Goal: Navigation & Orientation: Find specific page/section

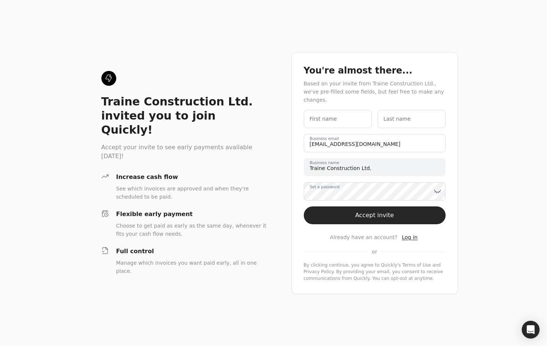
click at [324, 115] on label "First name" at bounding box center [324, 119] width 28 height 8
click at [324, 113] on name "First name" at bounding box center [338, 119] width 68 height 18
type name "Team"
type name "Quickly"
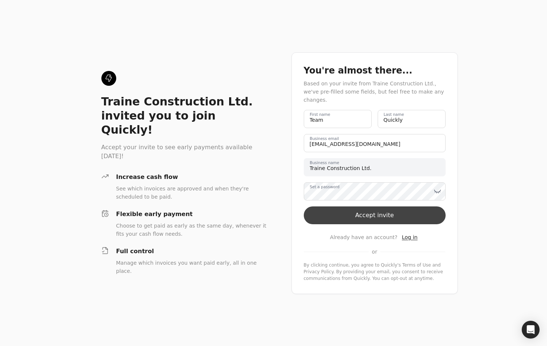
click at [405, 213] on button "Accept invite" at bounding box center [375, 216] width 142 height 18
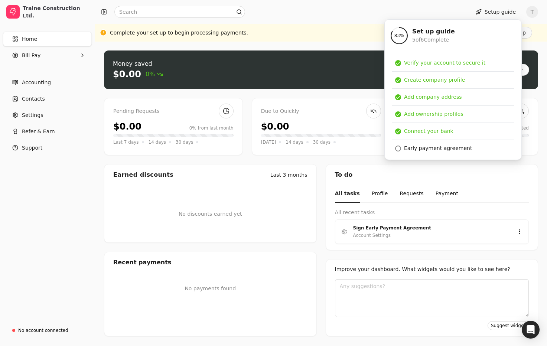
click at [306, 47] on div "Money saved $0.00 0% Approve bills Pay Pending Requests $0.00 0% from last mont…" at bounding box center [321, 194] width 452 height 305
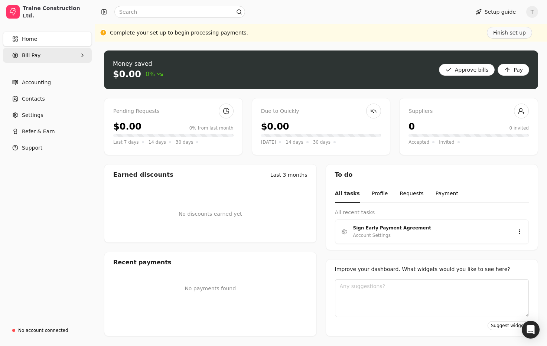
click at [46, 56] on Pay "Bill Pay" at bounding box center [47, 55] width 89 height 15
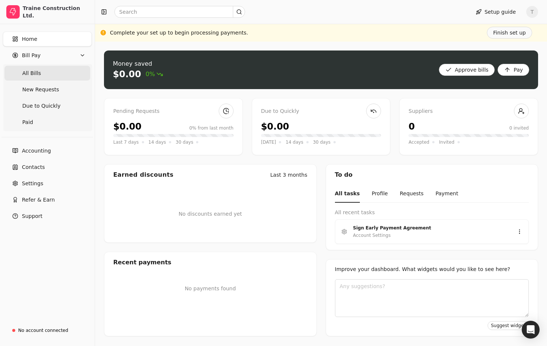
click at [47, 75] on Bills "All Bills" at bounding box center [47, 73] width 86 height 15
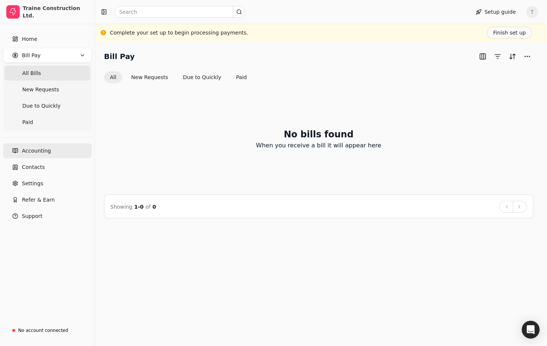
drag, startPoint x: 62, startPoint y: 148, endPoint x: 89, endPoint y: 149, distance: 26.4
click at [62, 148] on link "Accounting" at bounding box center [47, 150] width 89 height 15
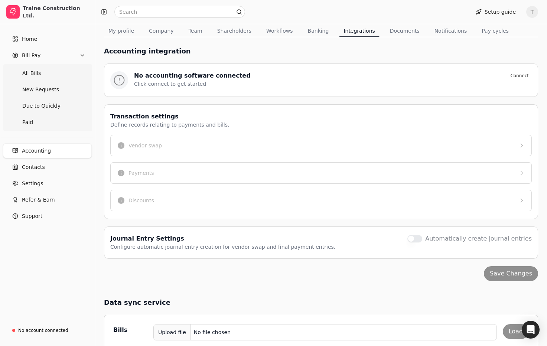
scroll to position [98, 0]
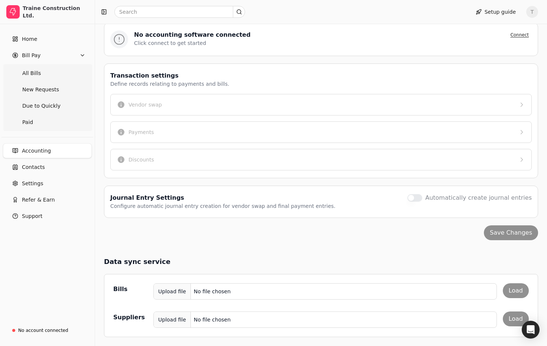
click at [519, 35] on button "Connect" at bounding box center [520, 34] width 25 height 9
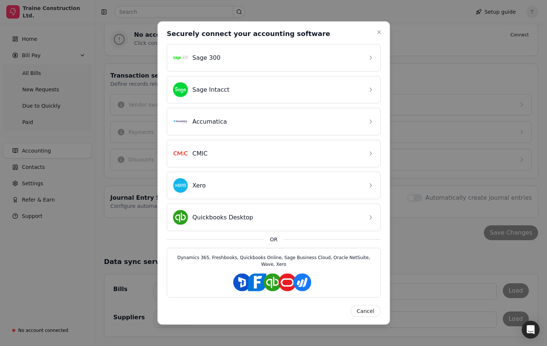
drag, startPoint x: 381, startPoint y: 31, endPoint x: 359, endPoint y: 35, distance: 21.9
click at [381, 31] on icon "button" at bounding box center [379, 32] width 6 height 6
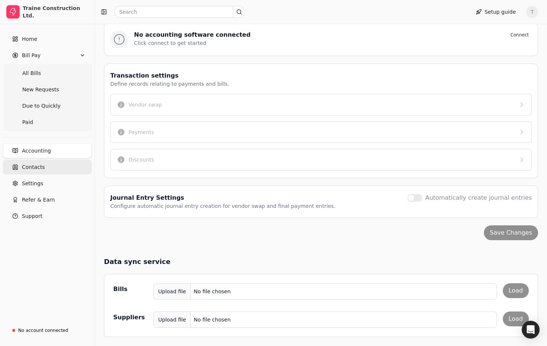
click at [64, 165] on link "Contacts" at bounding box center [47, 167] width 89 height 15
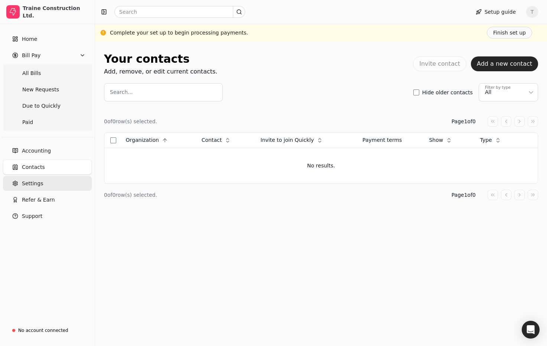
click at [41, 184] on span "Settings" at bounding box center [32, 184] width 21 height 8
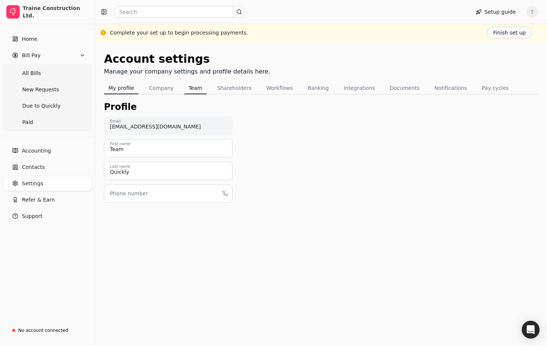
click at [197, 87] on button "Team" at bounding box center [195, 88] width 23 height 12
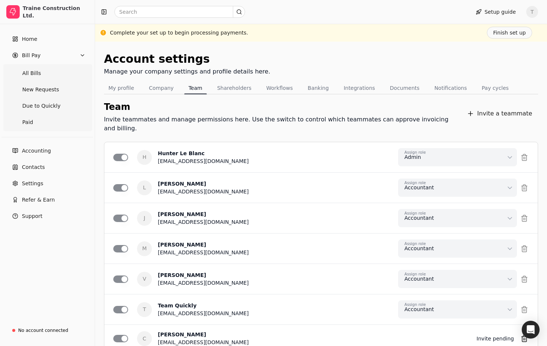
scroll to position [42, 0]
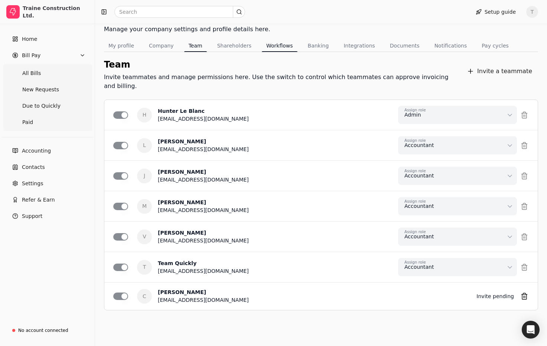
click at [273, 43] on button "Workflows" at bounding box center [280, 46] width 36 height 12
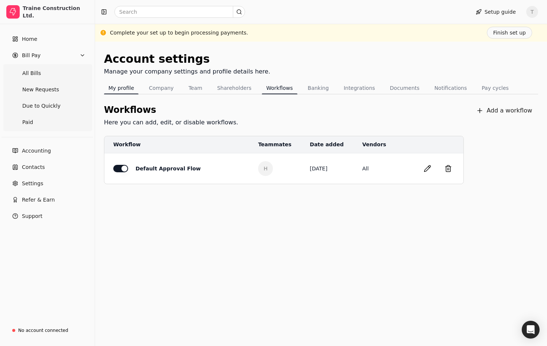
click at [124, 88] on button "My profile" at bounding box center [121, 88] width 35 height 12
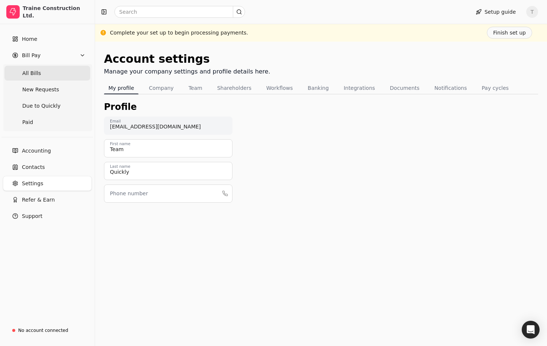
click at [43, 72] on Bills "All Bills" at bounding box center [47, 73] width 86 height 15
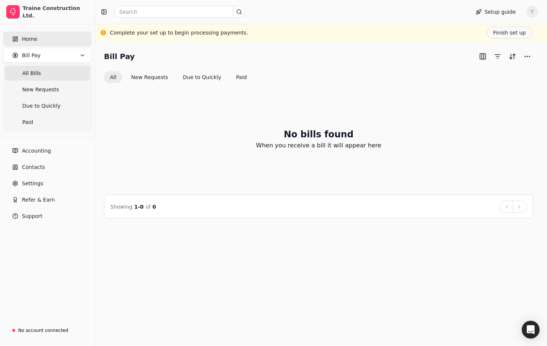
click at [44, 38] on link "Home" at bounding box center [47, 39] width 89 height 15
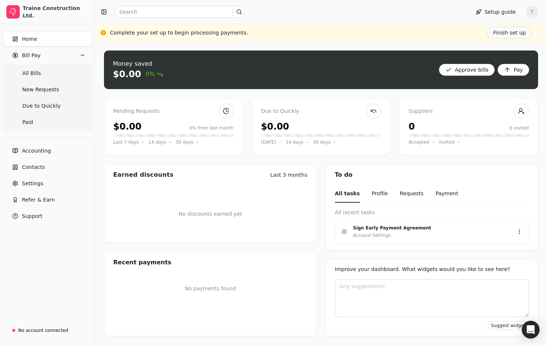
drag, startPoint x: 48, startPoint y: 213, endPoint x: 131, endPoint y: 214, distance: 83.6
click at [48, 213] on button "Support" at bounding box center [47, 216] width 89 height 15
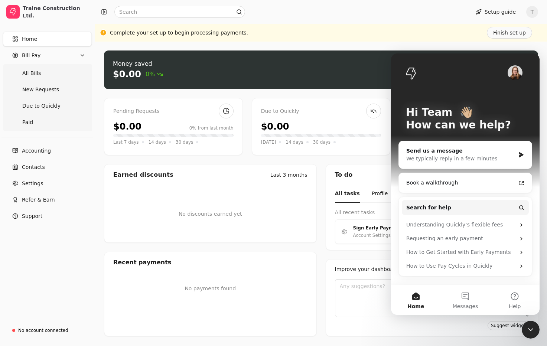
click at [528, 326] on icon "Close Intercom Messenger" at bounding box center [531, 330] width 9 height 9
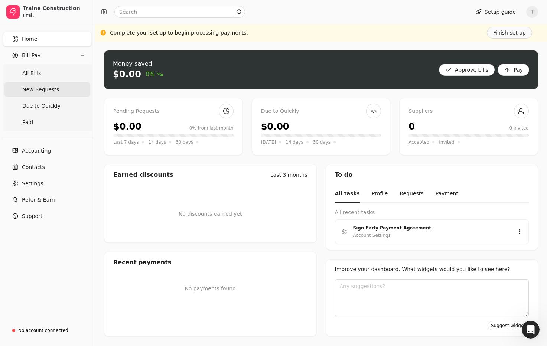
drag, startPoint x: 39, startPoint y: 77, endPoint x: 45, endPoint y: 96, distance: 19.9
click at [39, 77] on span "All Bills" at bounding box center [31, 74] width 19 height 8
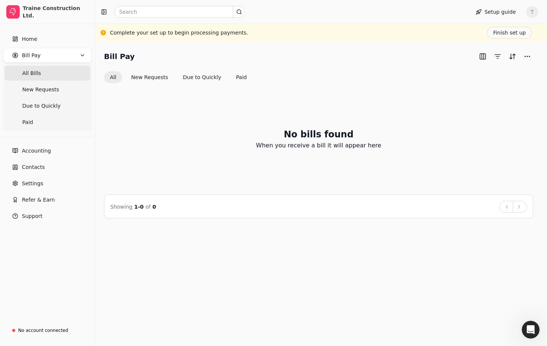
click at [539, 10] on div "Setup guide T" at bounding box center [321, 12] width 452 height 24
click at [536, 12] on span "T" at bounding box center [533, 12] width 12 height 12
drag, startPoint x: 496, startPoint y: 57, endPoint x: 494, endPoint y: 67, distance: 9.9
click at [496, 57] on link "Sign Out" at bounding box center [497, 56] width 80 height 12
